Goal: Task Accomplishment & Management: Use online tool/utility

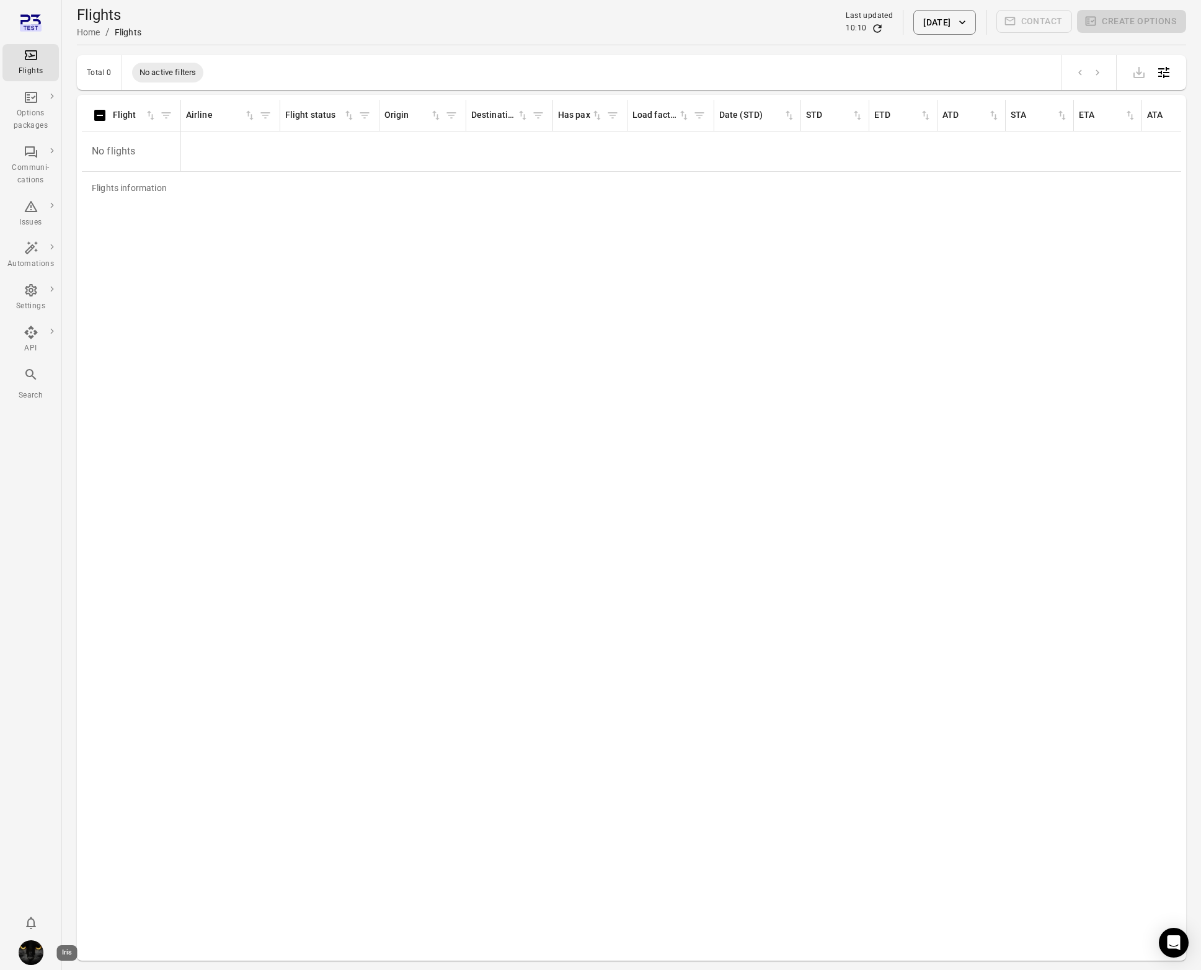
click at [37, 946] on img "Iris" at bounding box center [31, 952] width 25 height 25
click at [69, 942] on button "Log out" at bounding box center [94, 948] width 93 height 23
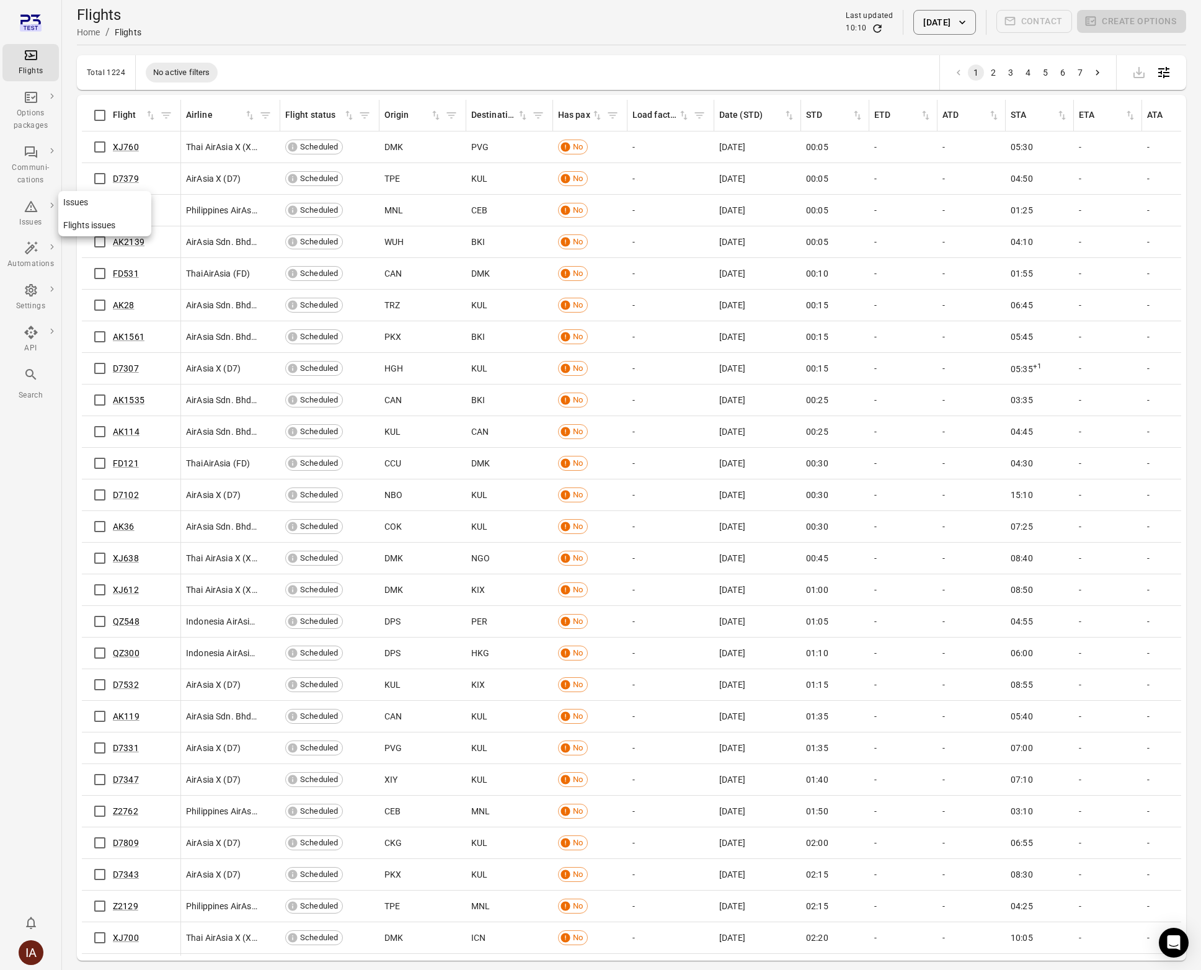
click at [31, 217] on div "Issues" at bounding box center [30, 222] width 47 height 12
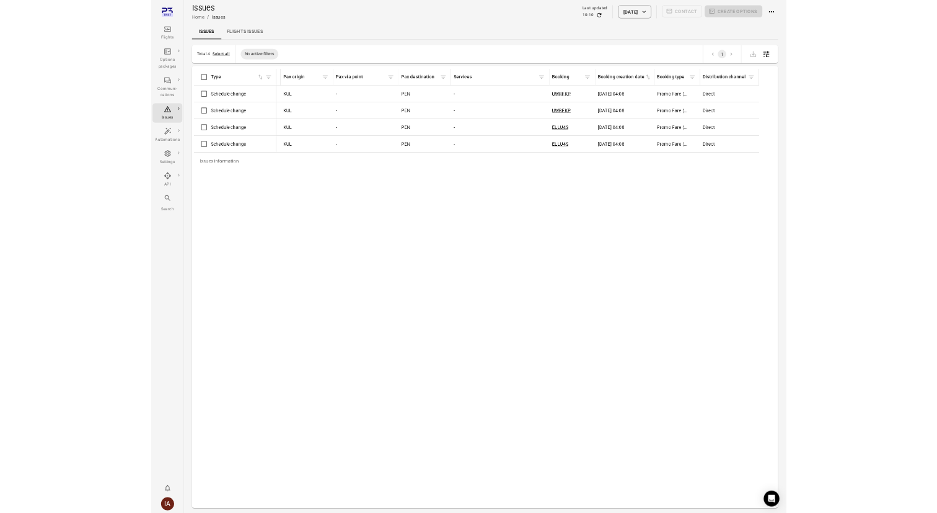
scroll to position [0, 1461]
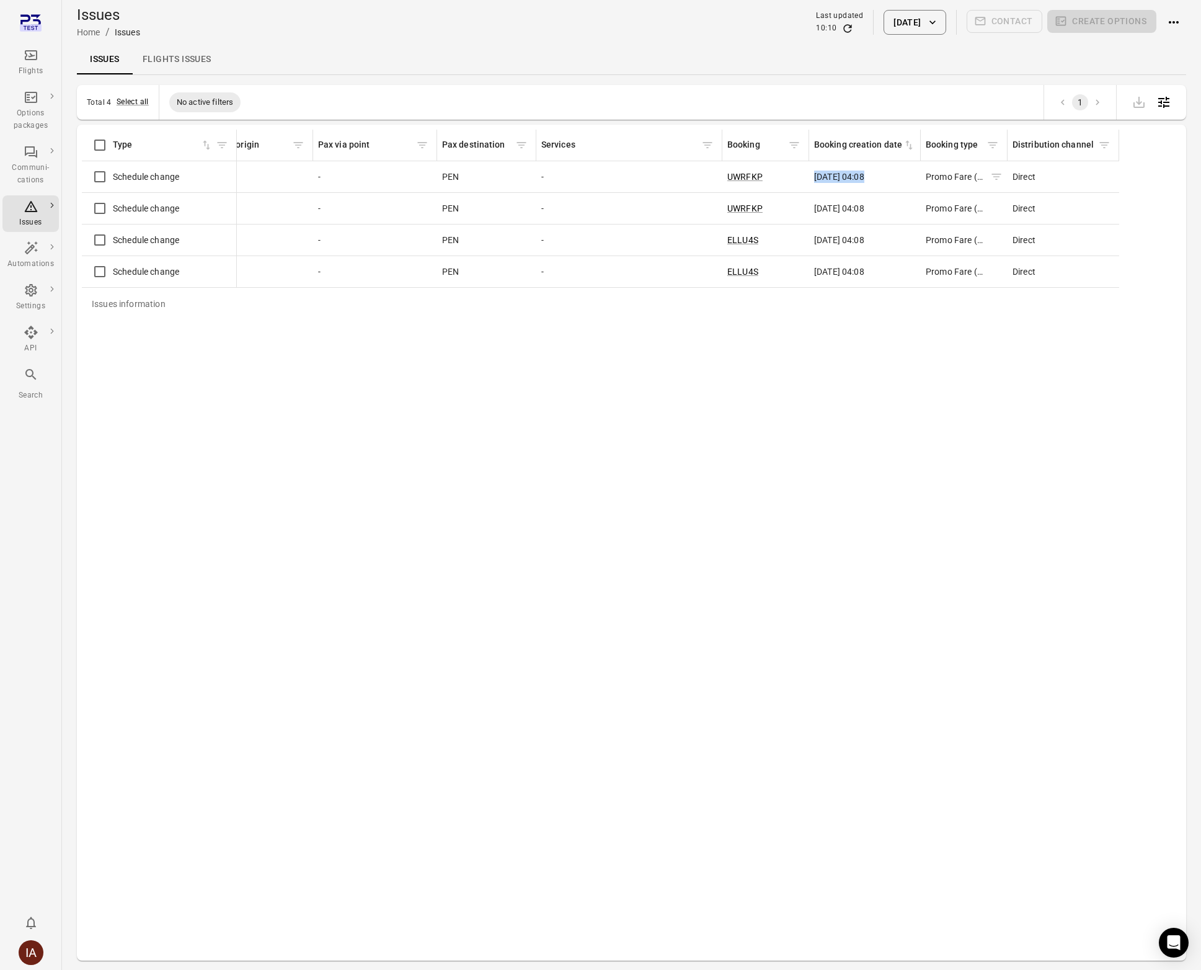
drag, startPoint x: 815, startPoint y: 178, endPoint x: 926, endPoint y: 180, distance: 111.6
click at [840, 210] on span "6 May 2025 04:08" at bounding box center [839, 208] width 50 height 12
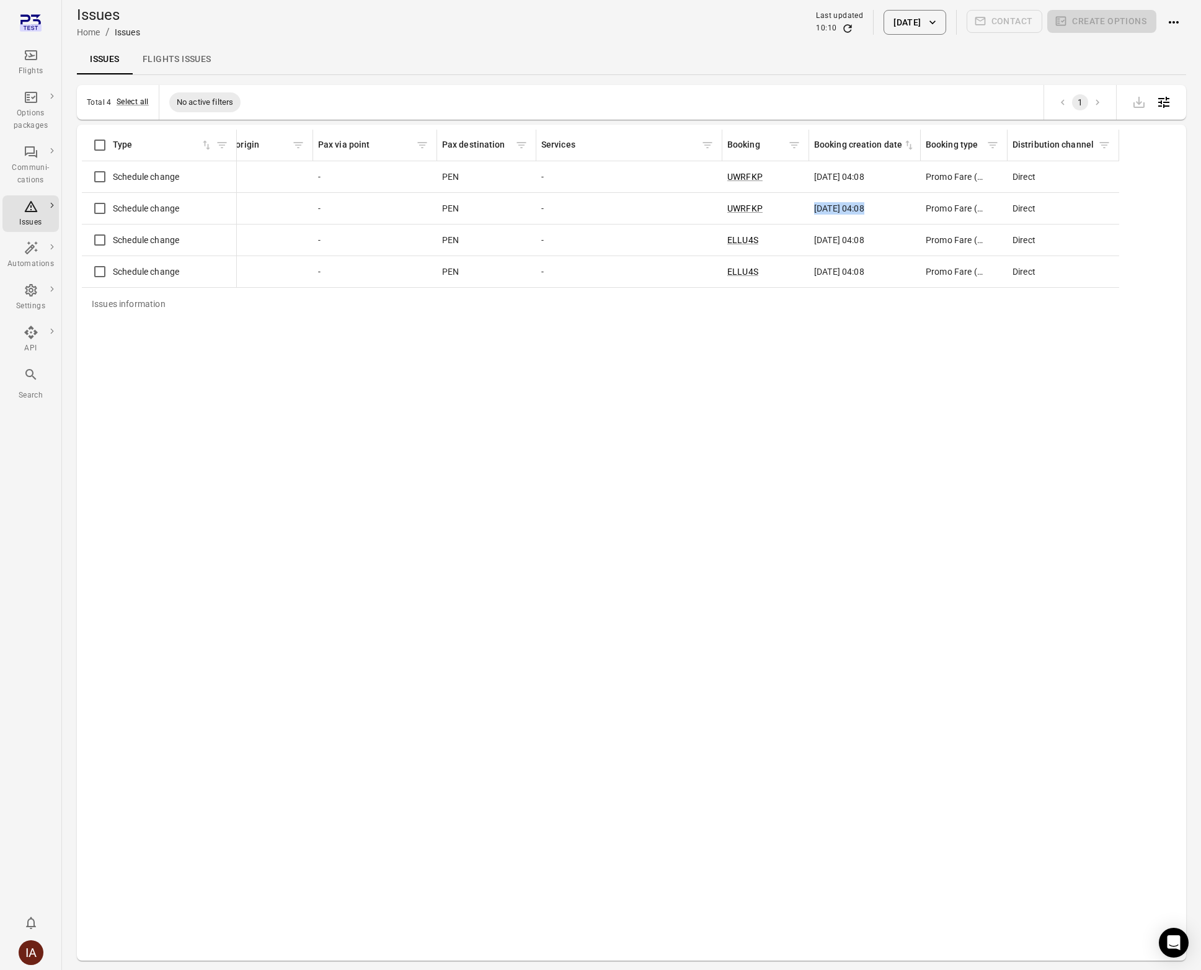
click at [840, 210] on span "6 May 2025 04:08" at bounding box center [839, 208] width 50 height 12
click at [844, 249] on td "6 May 2025 04:08" at bounding box center [865, 240] width 112 height 32
click at [926, 25] on button "[DATE]" at bounding box center [915, 22] width 62 height 25
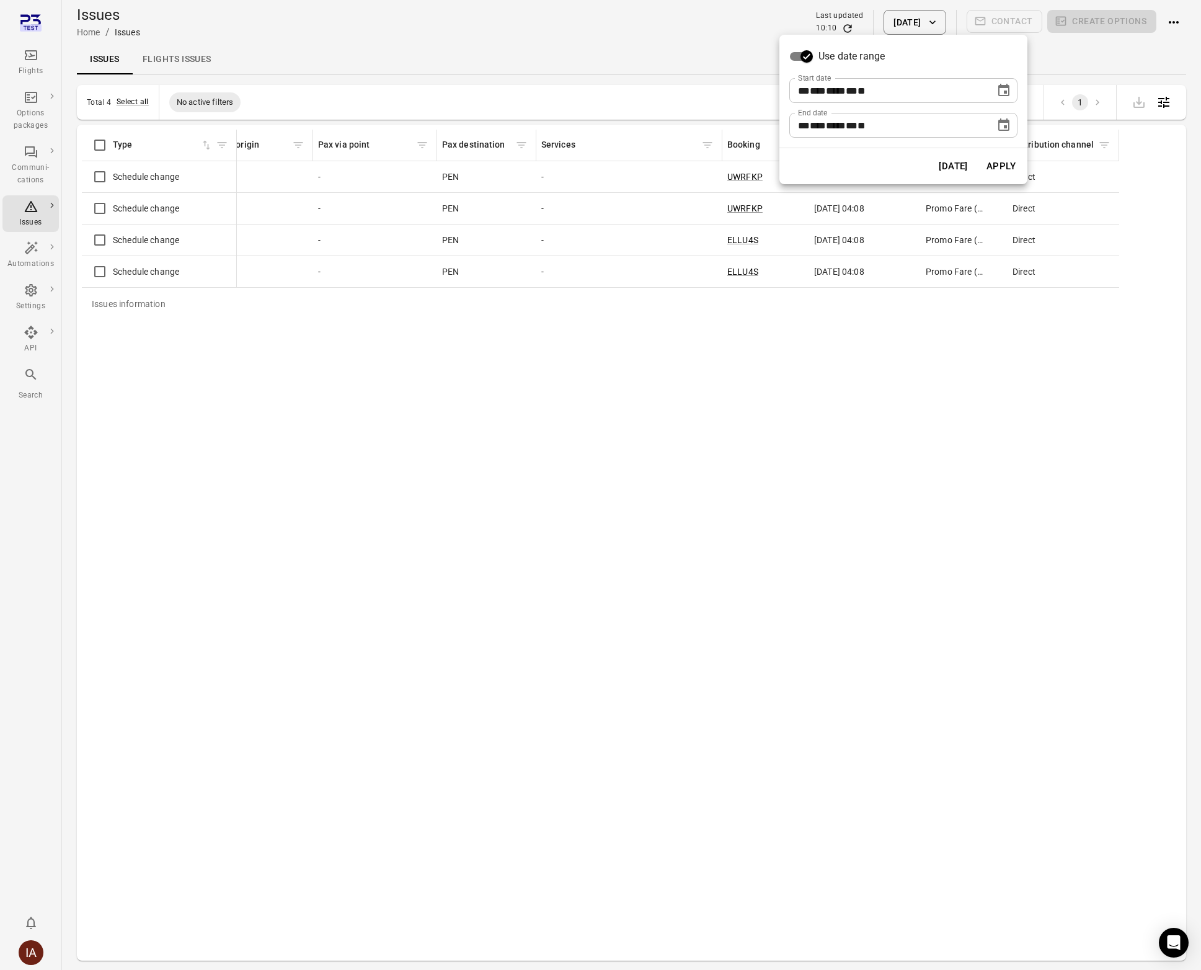
click at [997, 94] on icon "Choose date, selected date is Sep 29, 2025" at bounding box center [1003, 90] width 15 height 15
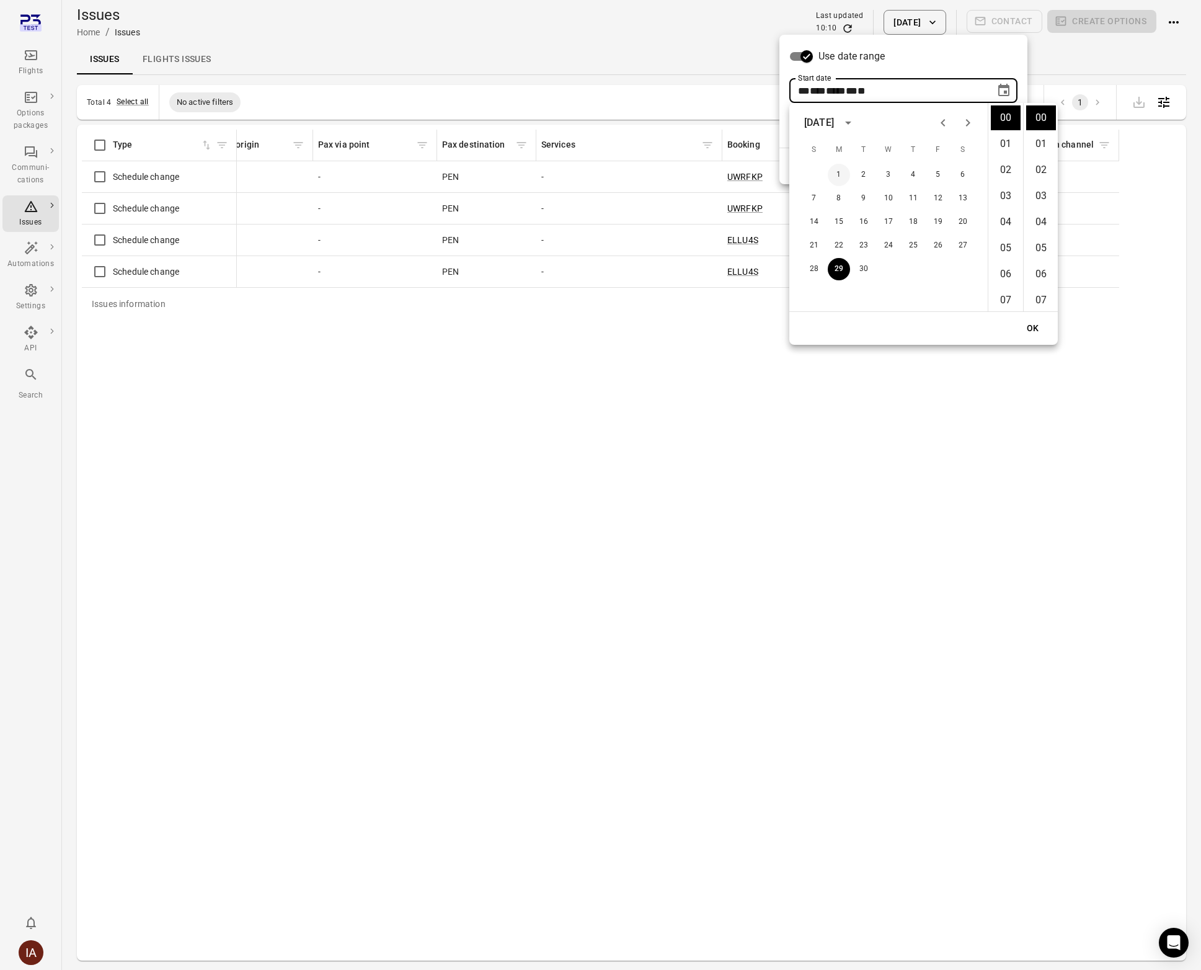
click at [838, 175] on button "1" at bounding box center [839, 175] width 22 height 22
type input "**********"
click at [1040, 332] on button "OK" at bounding box center [1033, 328] width 40 height 23
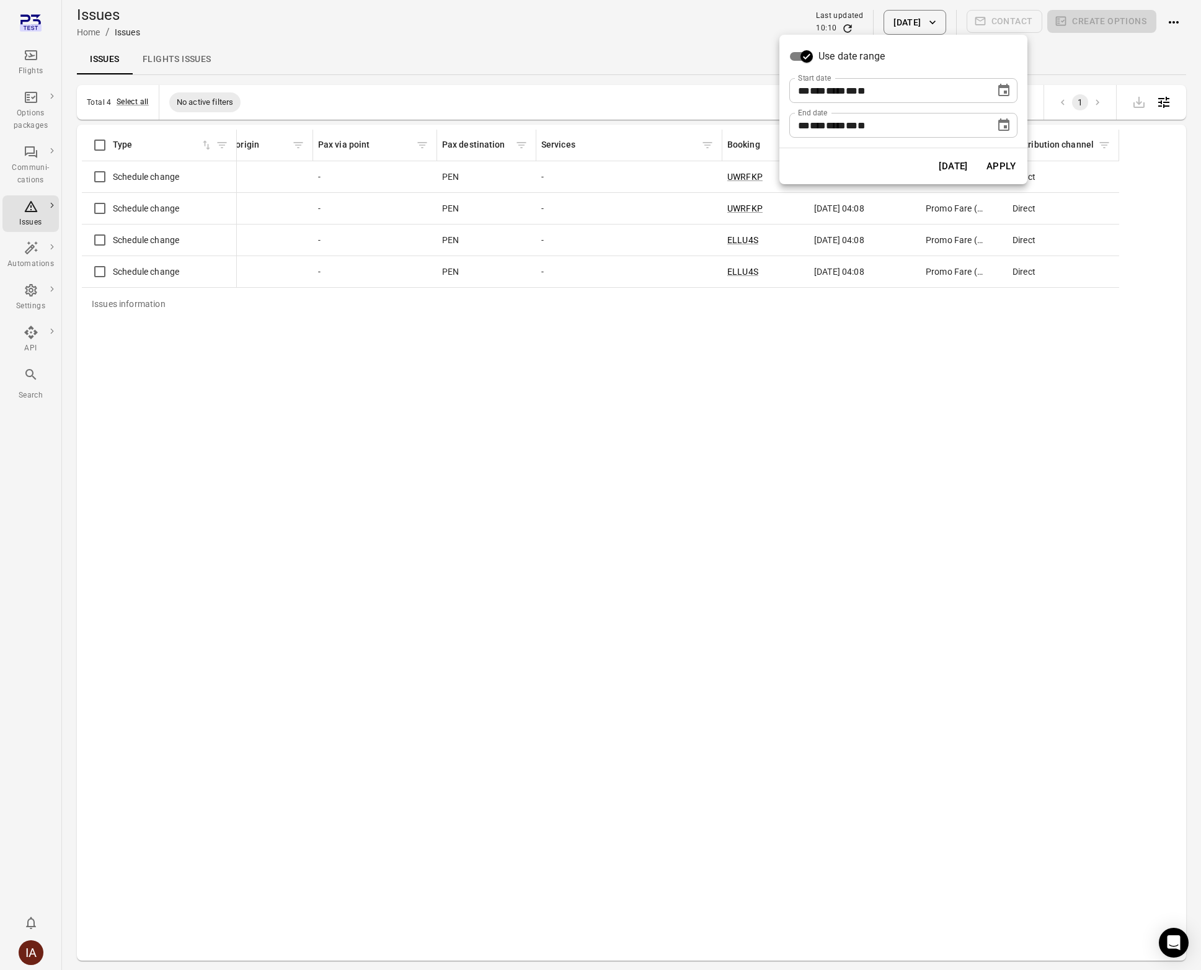
click at [1010, 169] on button "Apply" at bounding box center [1001, 166] width 43 height 26
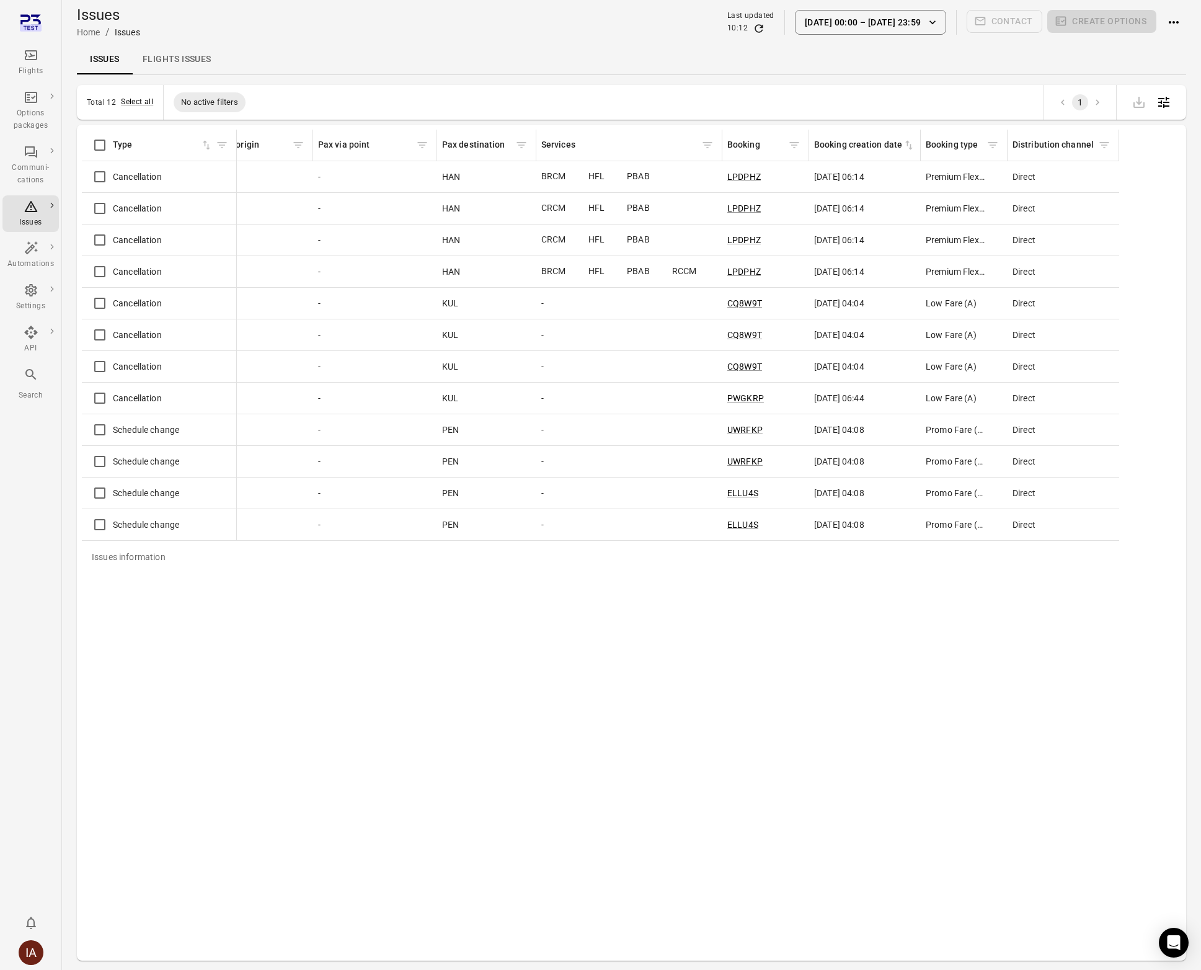
click at [857, 191] on td "18 Feb 2025 06:14" at bounding box center [865, 177] width 112 height 32
click at [908, 145] on icon "Sort by booking creation date in ascending order" at bounding box center [909, 145] width 12 height 12
click at [873, 118] on div "Total 12 Select all No active filters 1" at bounding box center [631, 102] width 1109 height 35
click at [908, 142] on icon "Sort by booking creation date in descending order" at bounding box center [907, 144] width 4 height 6
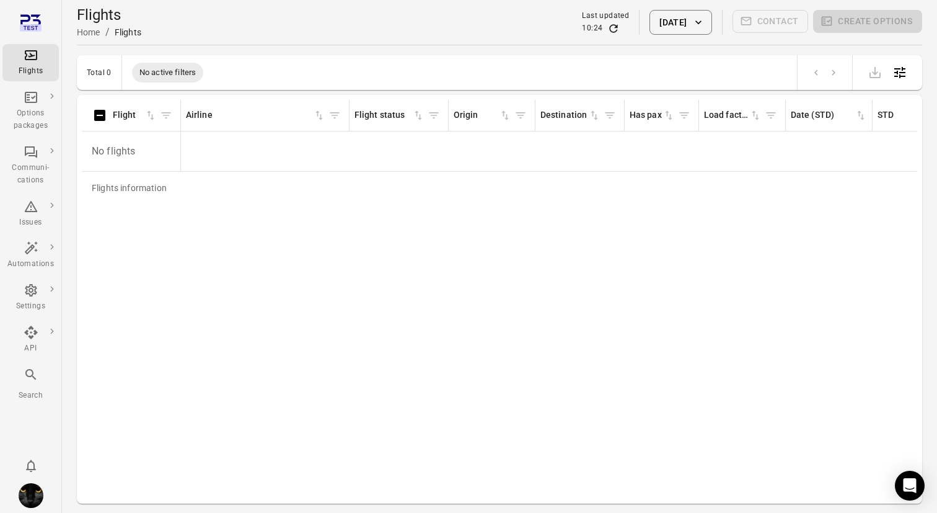
click at [450, 335] on div "Flights information Flight Airline Flight status Origin Destination Has pax Loa…" at bounding box center [500, 299] width 836 height 399
click at [38, 215] on div "Issues" at bounding box center [30, 214] width 47 height 30
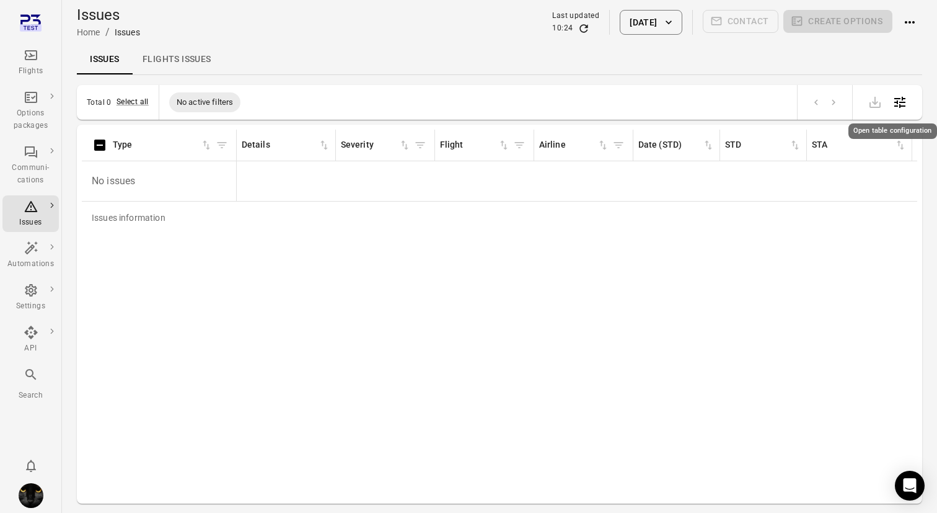
click at [905, 102] on icon "Open table configuration" at bounding box center [900, 102] width 11 height 11
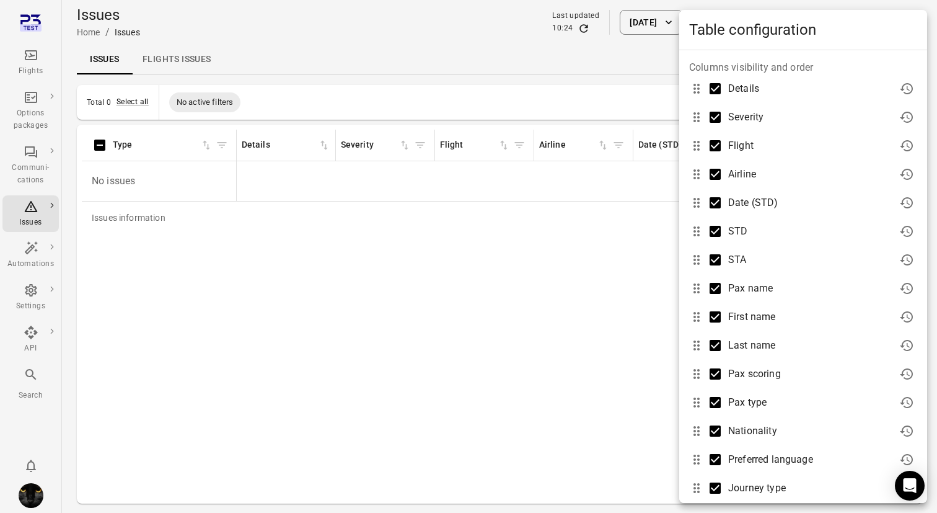
click at [388, 330] on div at bounding box center [468, 256] width 937 height 513
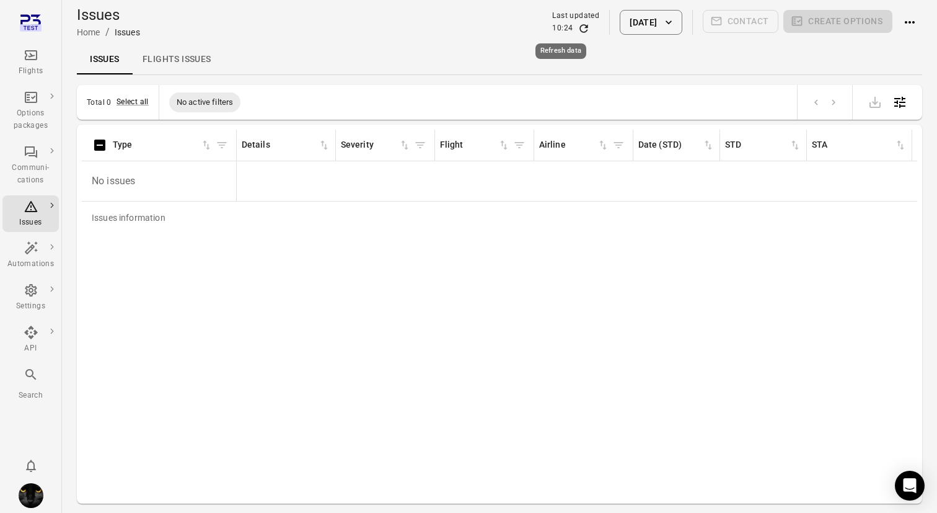
click at [580, 27] on icon "Refresh data" at bounding box center [584, 28] width 8 height 8
click at [907, 100] on icon "Open table configuration" at bounding box center [900, 102] width 15 height 15
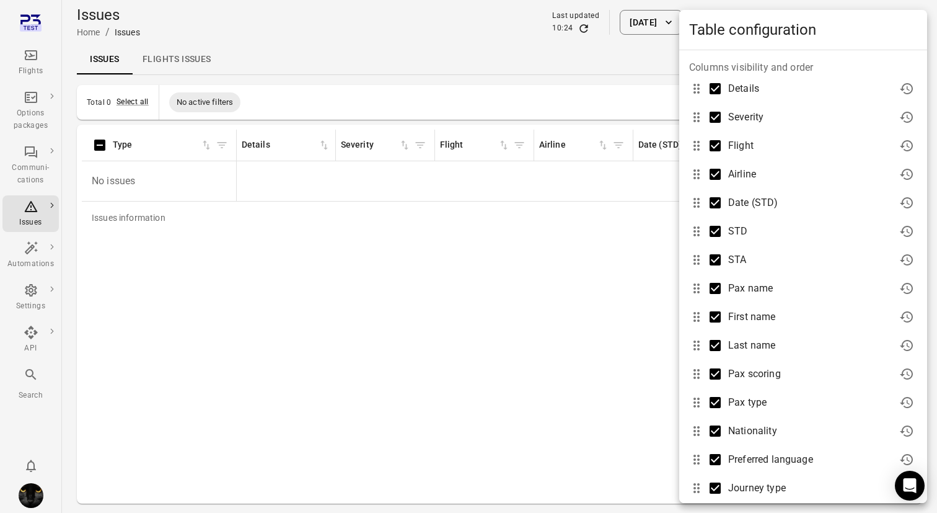
click at [368, 314] on div at bounding box center [468, 256] width 937 height 513
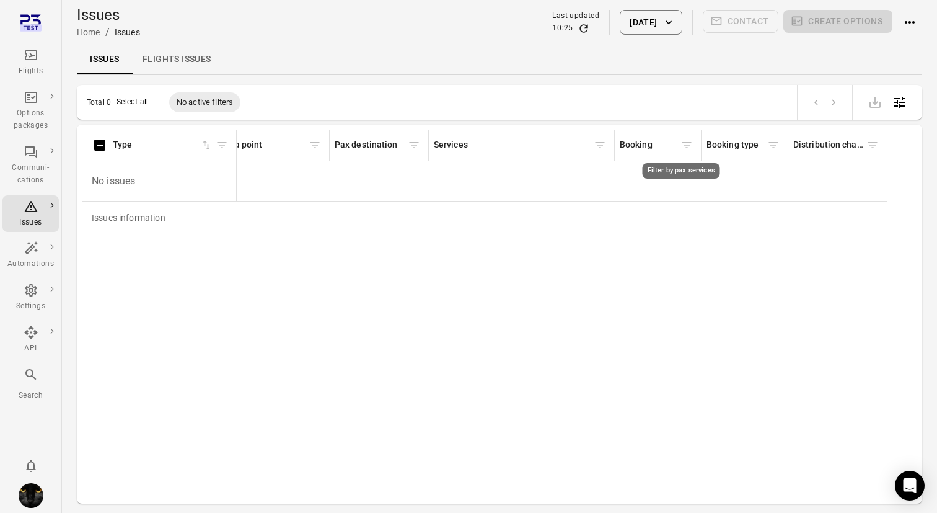
scroll to position [0, 1551]
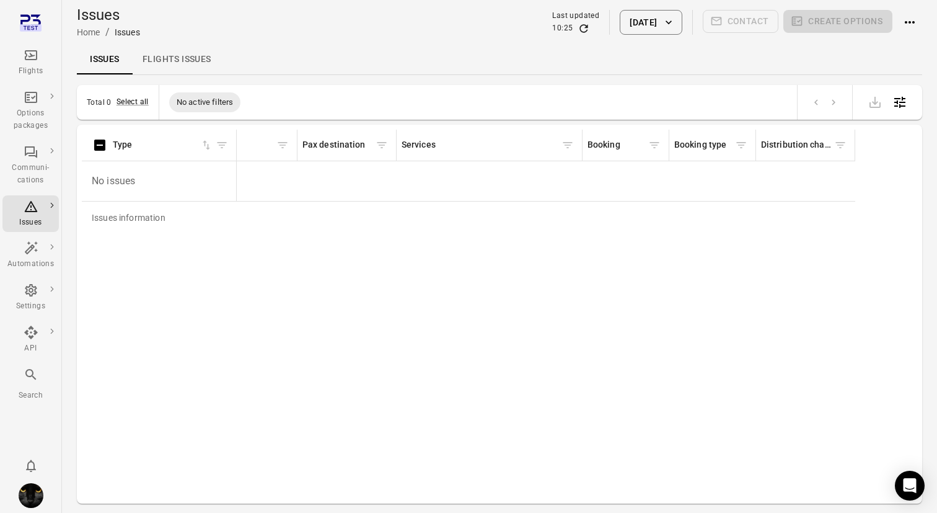
click at [578, 26] on icon "Refresh data" at bounding box center [584, 28] width 12 height 12
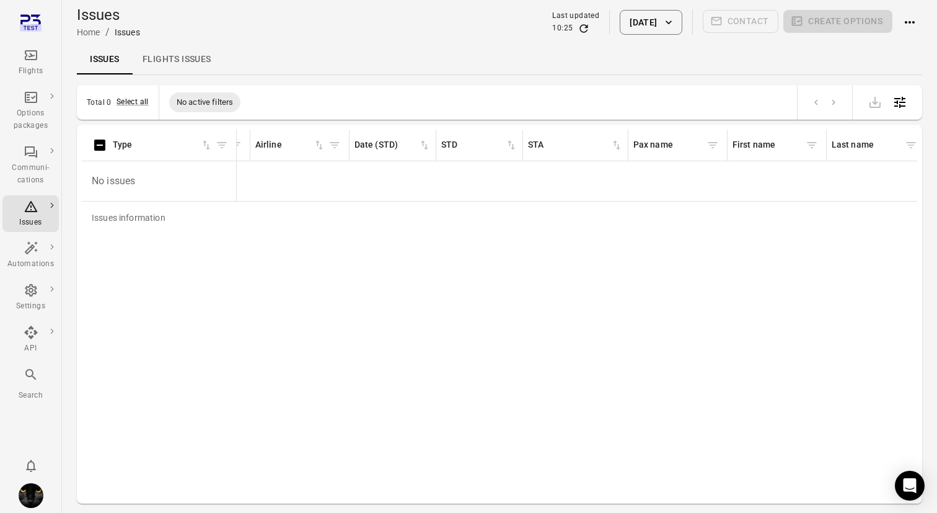
scroll to position [0, 0]
click at [576, 299] on div "Issues information Type Details Severity Flight Airline Date (STD) STD STA Pax …" at bounding box center [500, 314] width 836 height 369
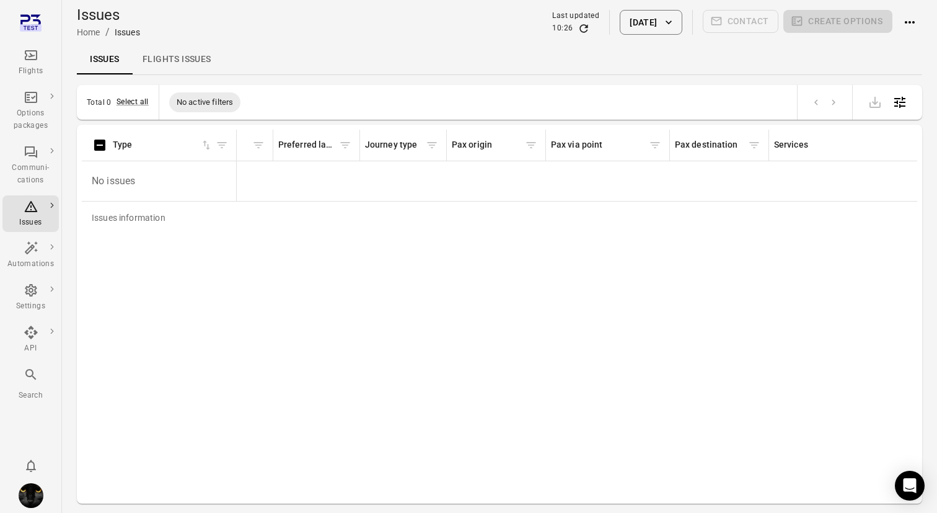
scroll to position [0, 1198]
click at [898, 109] on icon "Open table configuration" at bounding box center [900, 102] width 15 height 15
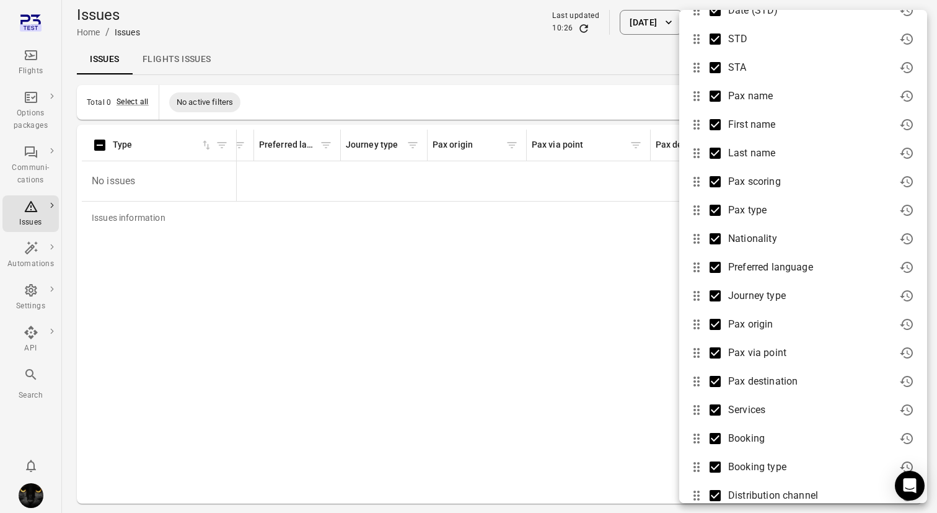
scroll to position [289, 0]
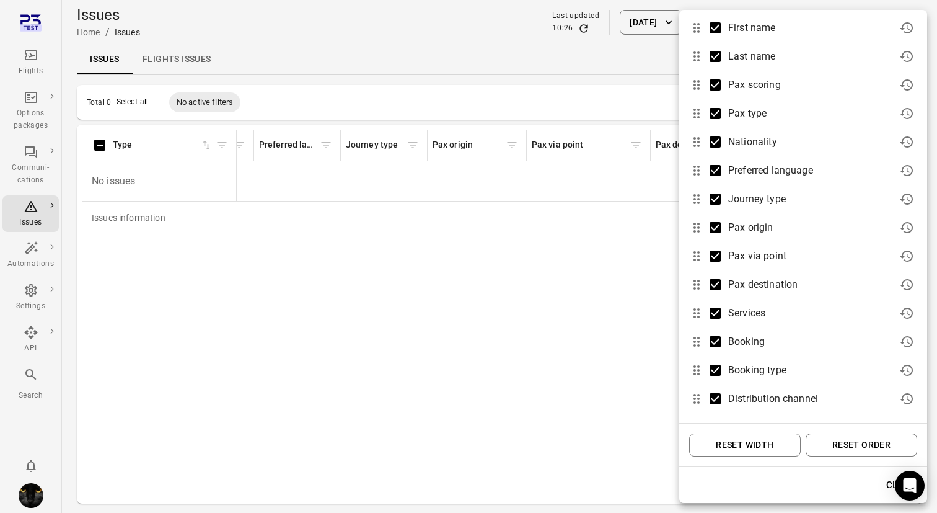
click at [395, 334] on div at bounding box center [468, 256] width 937 height 513
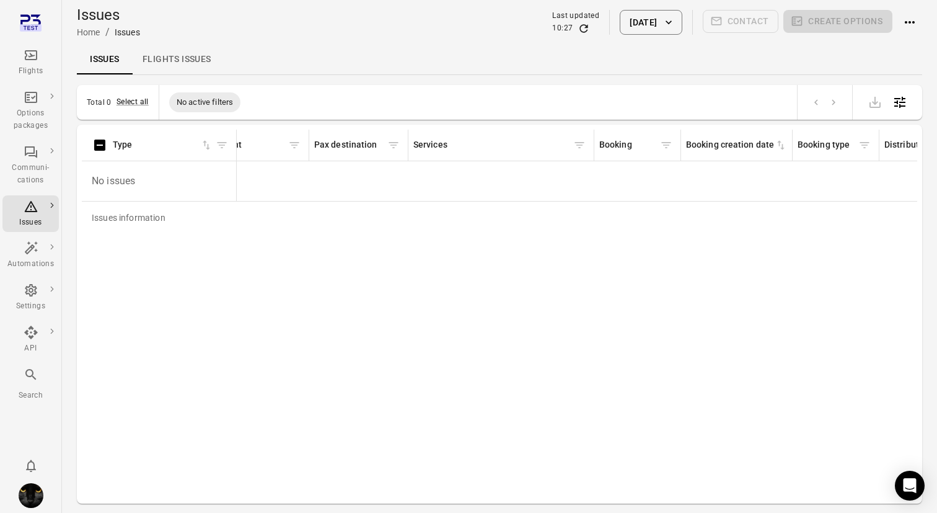
scroll to position [0, 1663]
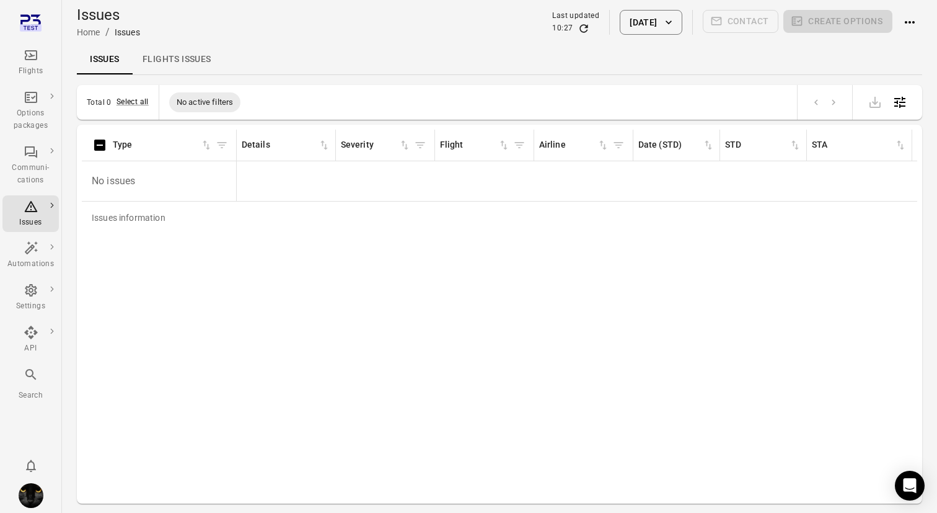
click at [686, 50] on div "Issues Flights issues" at bounding box center [500, 60] width 846 height 30
click at [898, 104] on icon "Open table configuration" at bounding box center [900, 102] width 15 height 15
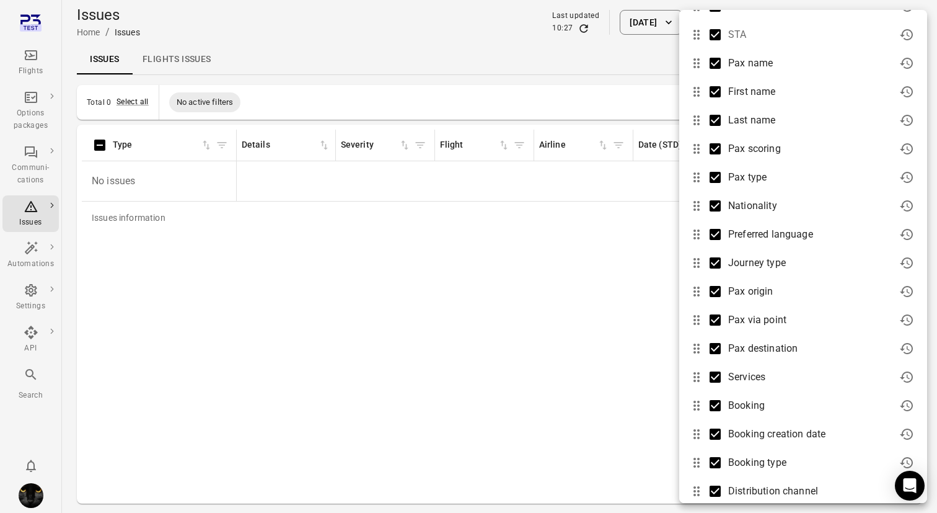
scroll to position [317, 0]
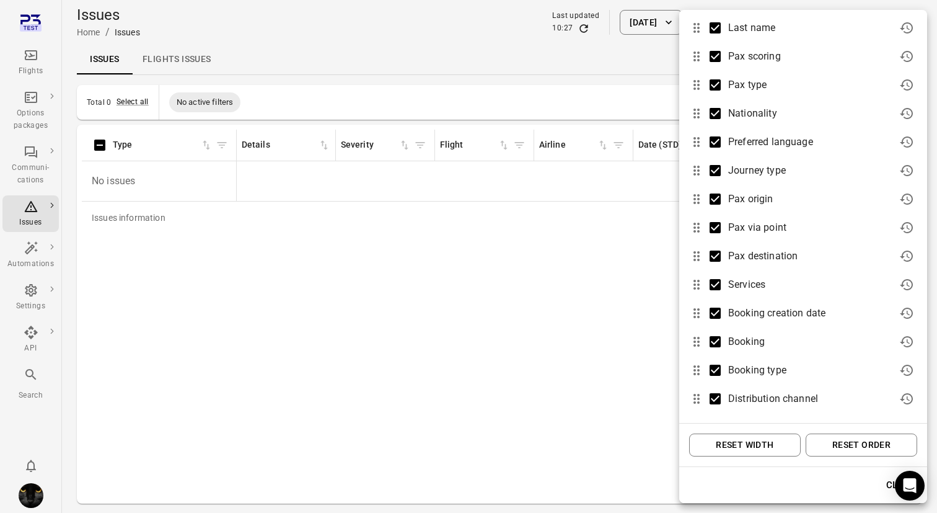
click at [568, 317] on div at bounding box center [468, 256] width 937 height 513
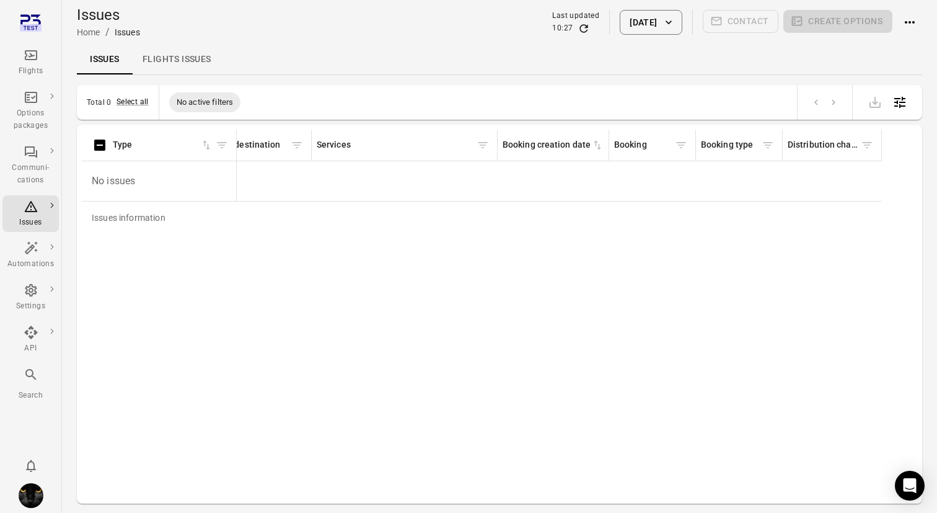
scroll to position [0, 1663]
click at [912, 19] on icon "Actions" at bounding box center [910, 22] width 15 height 15
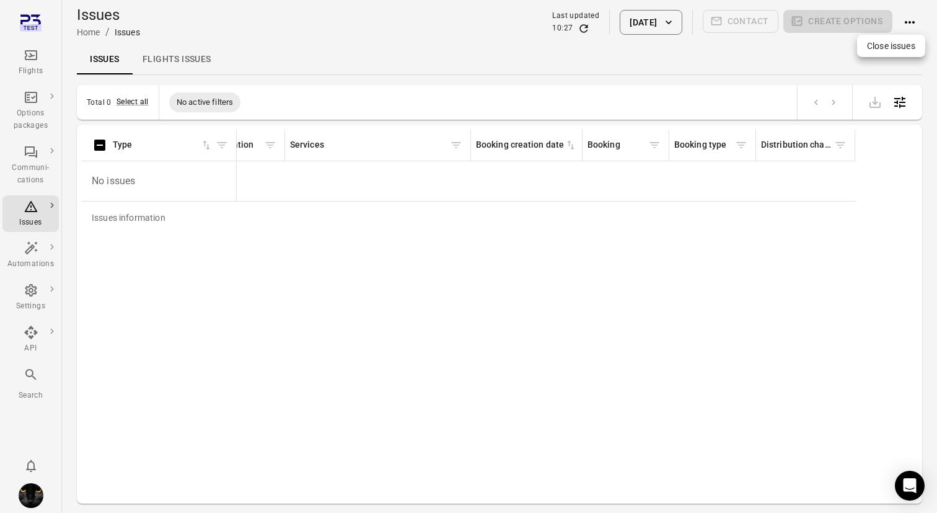
click at [908, 20] on div at bounding box center [468, 256] width 937 height 513
click at [897, 106] on icon "Open table configuration" at bounding box center [900, 102] width 11 height 11
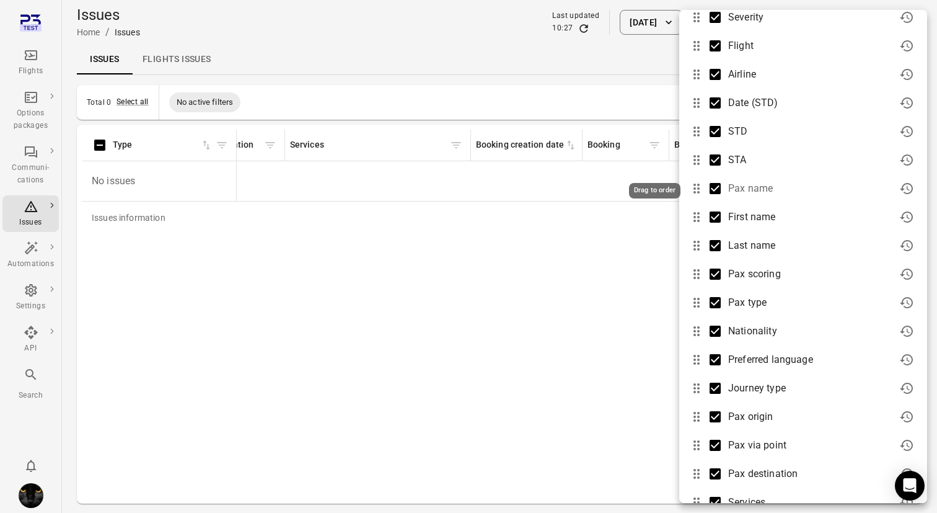
scroll to position [317, 0]
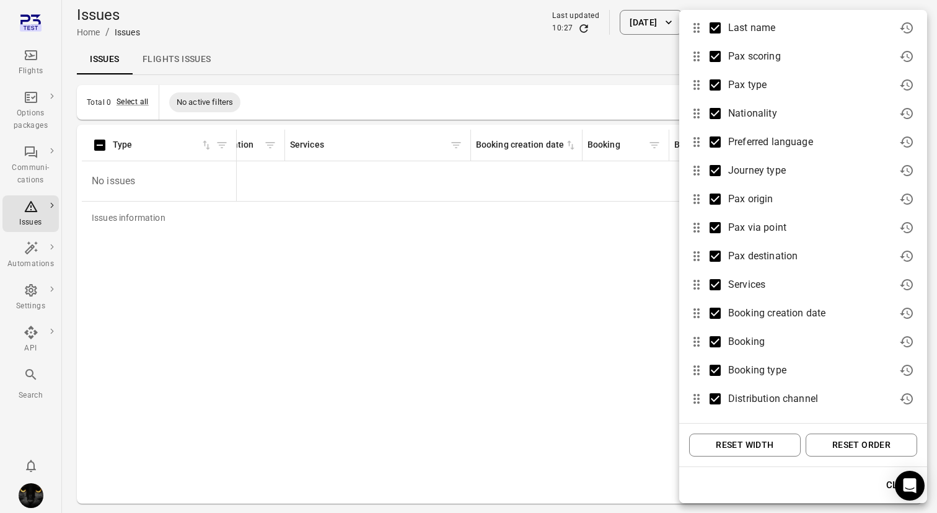
click at [839, 445] on button "Reset order" at bounding box center [862, 444] width 112 height 23
click at [541, 385] on div at bounding box center [468, 256] width 937 height 513
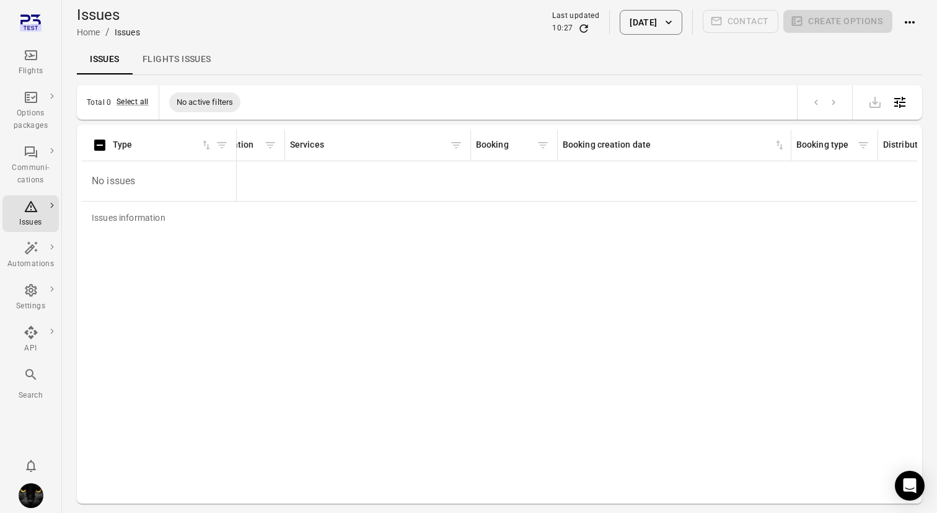
drag, startPoint x: 668, startPoint y: 138, endPoint x: 794, endPoint y: 138, distance: 125.2
click at [794, 138] on div "Issues information" at bounding box center [791, 145] width 10 height 31
click at [907, 21] on icon "Actions" at bounding box center [910, 22] width 10 height 2
click at [885, 88] on div at bounding box center [468, 256] width 937 height 513
click at [900, 105] on icon "Open table configuration" at bounding box center [900, 102] width 11 height 11
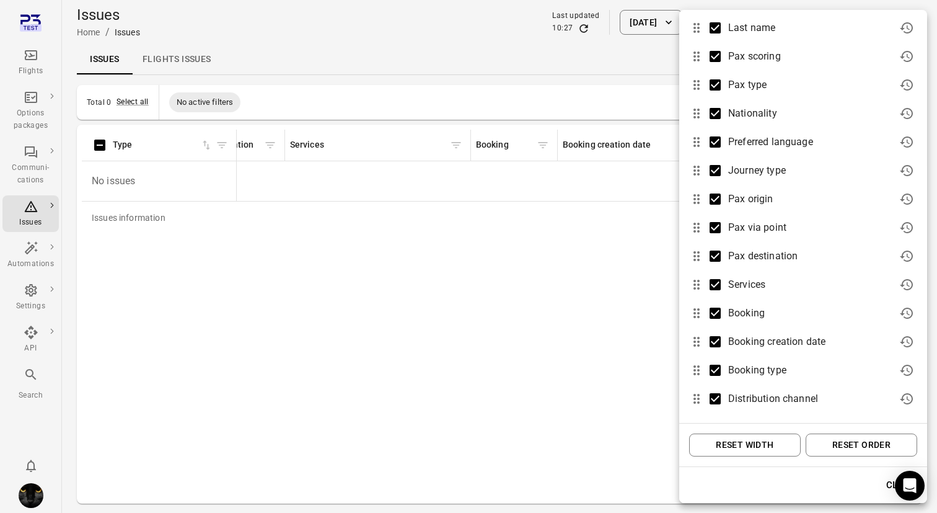
click at [771, 451] on button "Reset width" at bounding box center [745, 444] width 112 height 23
click at [532, 384] on div at bounding box center [468, 256] width 937 height 513
